Goal: Navigation & Orientation: Find specific page/section

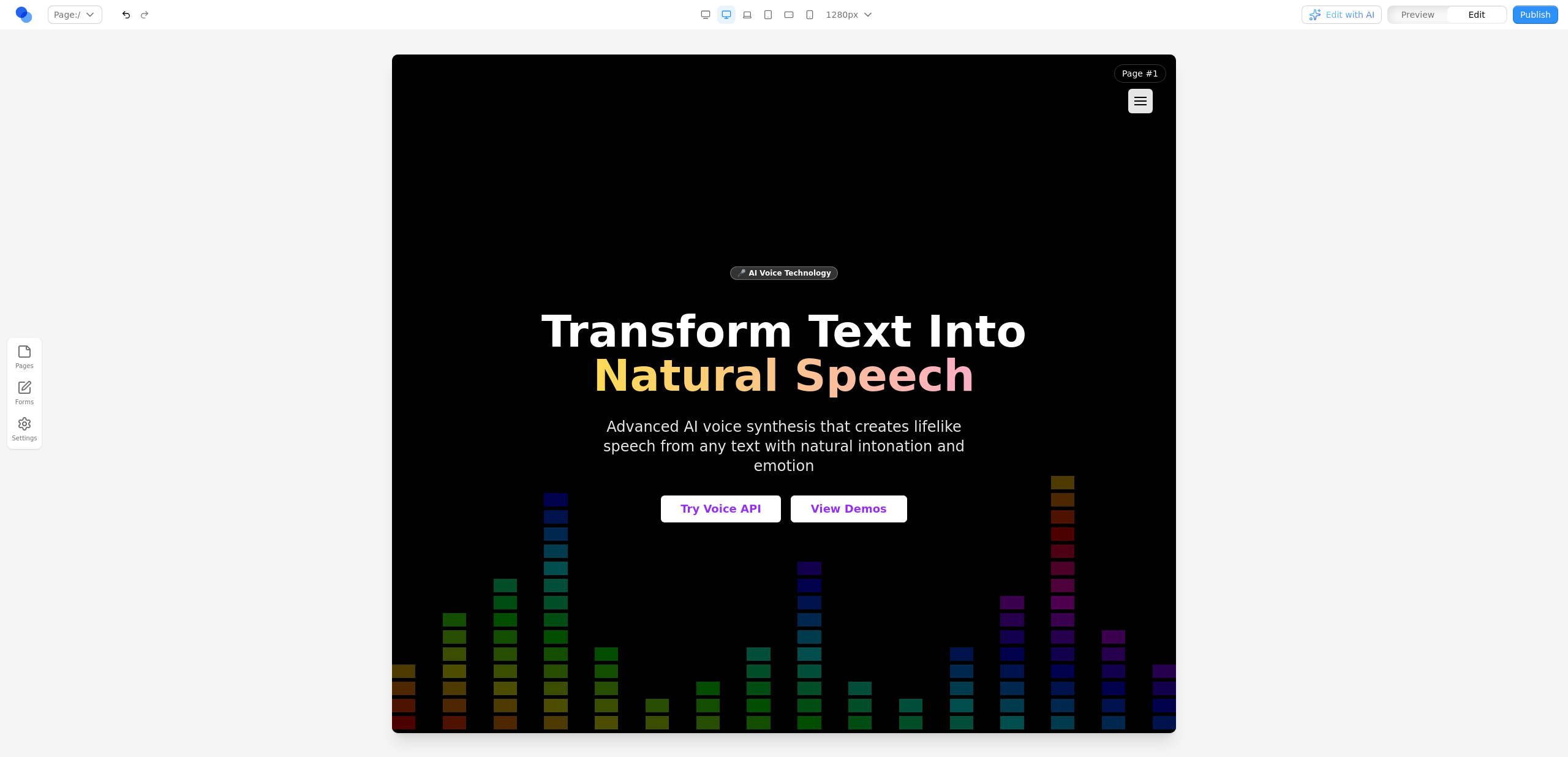
click at [1252, 190] on div at bounding box center [784, 405] width 1568 height 702
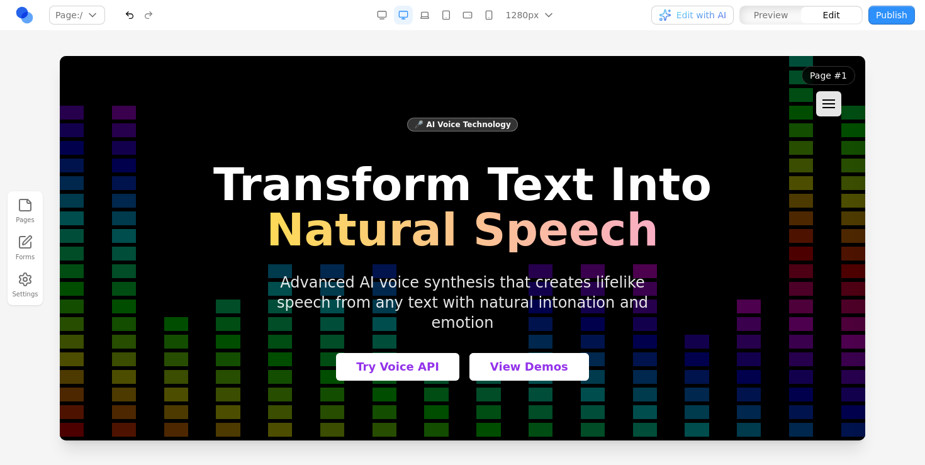
click at [16, 13] on link at bounding box center [24, 15] width 19 height 19
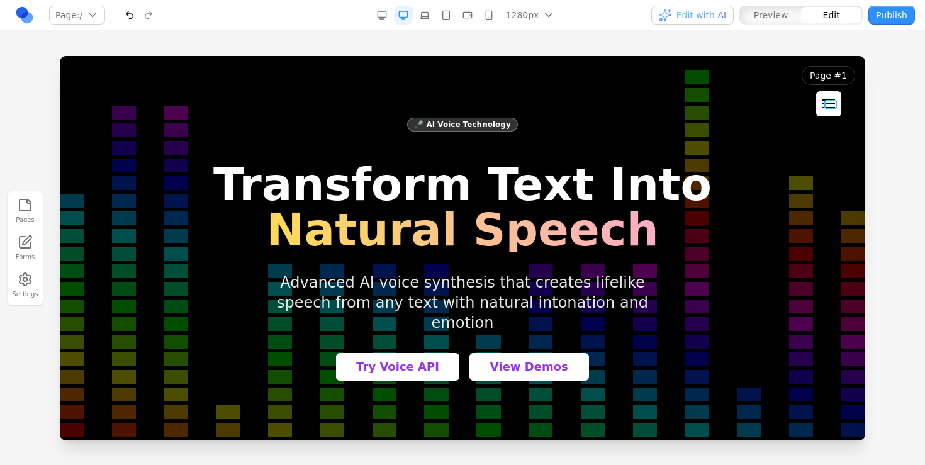
click at [829, 105] on div at bounding box center [829, 103] width 13 height 9
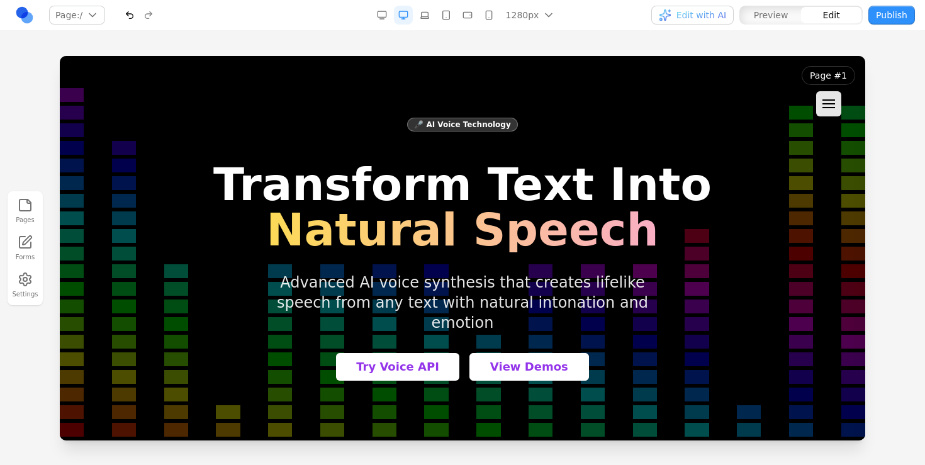
click at [896, 105] on div at bounding box center [462, 260] width 925 height 409
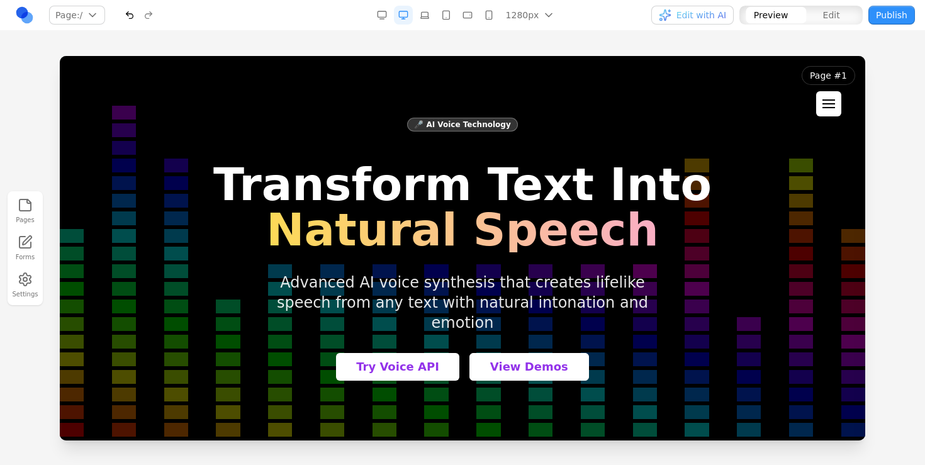
click at [832, 107] on div at bounding box center [829, 103] width 13 height 9
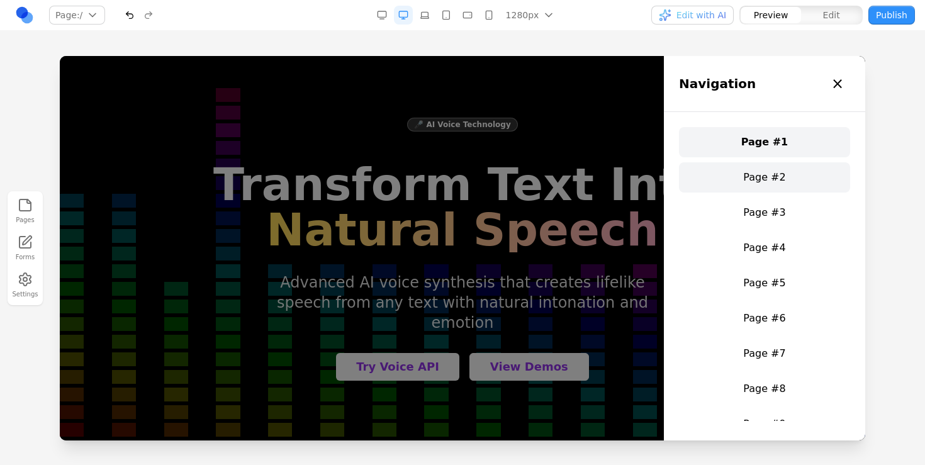
click at [762, 178] on link "Page #2" at bounding box center [764, 177] width 171 height 30
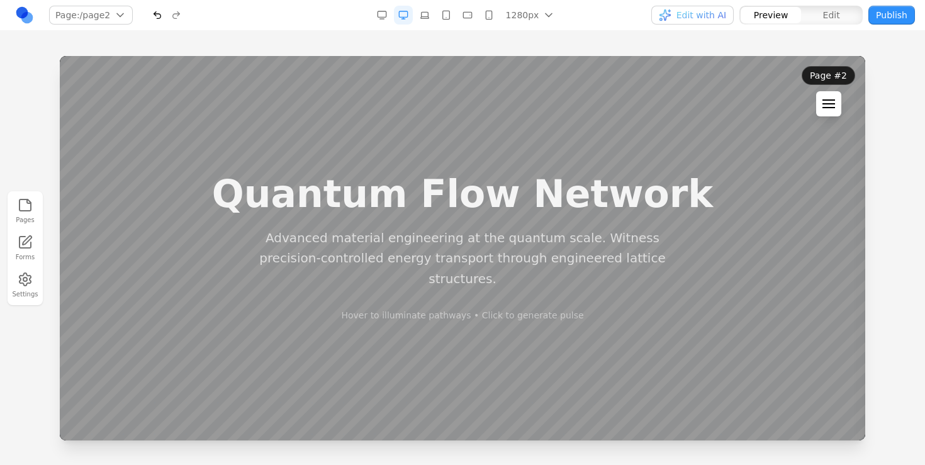
click at [834, 103] on div at bounding box center [829, 103] width 13 height 9
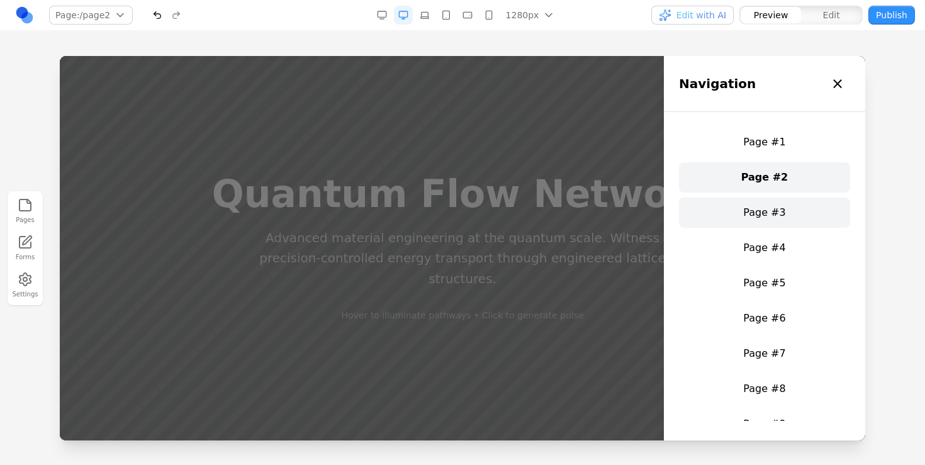
click at [778, 215] on link "Page #3" at bounding box center [764, 213] width 171 height 30
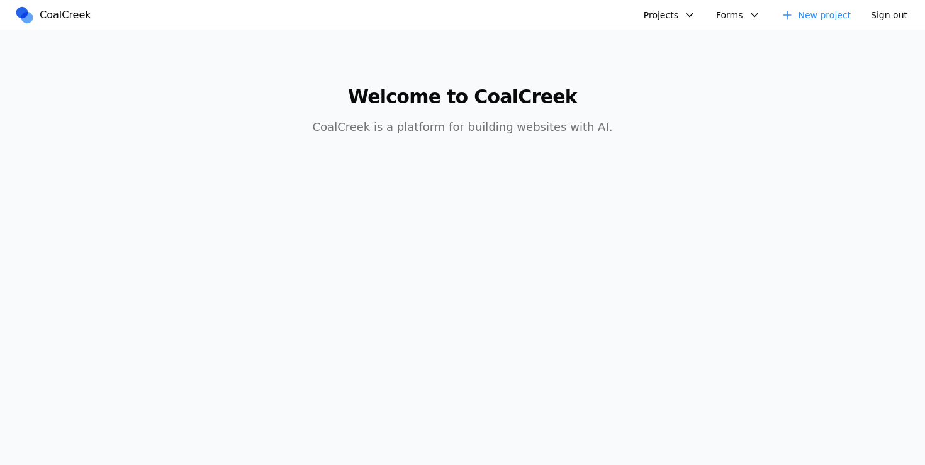
click at [672, 16] on button "Projects" at bounding box center [669, 15] width 67 height 19
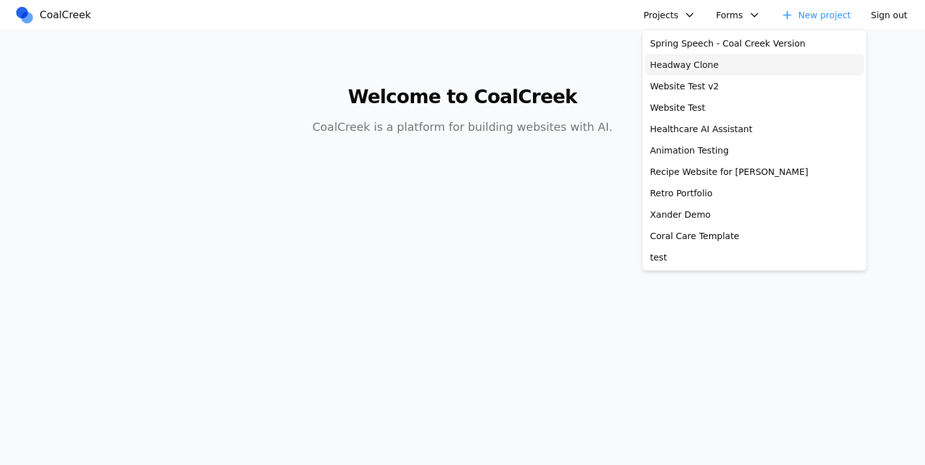
click at [671, 62] on link "Headway Clone" at bounding box center [754, 64] width 219 height 21
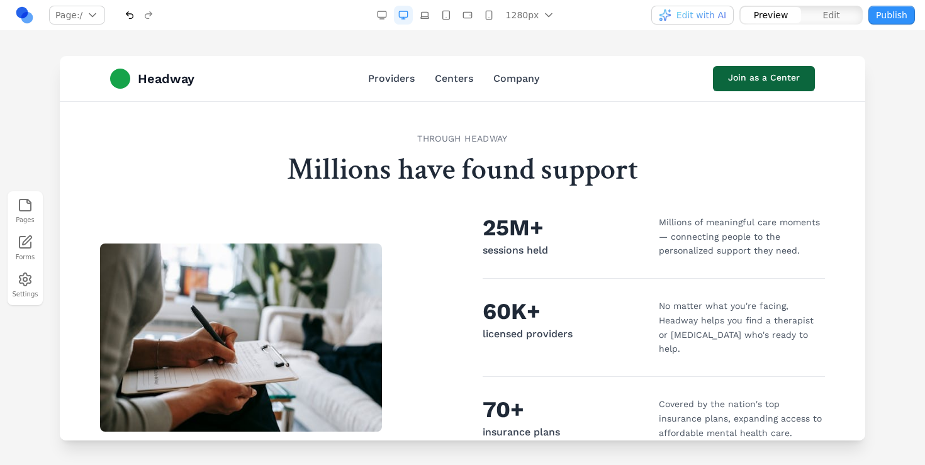
scroll to position [185, 0]
